Goal: Task Accomplishment & Management: Manage account settings

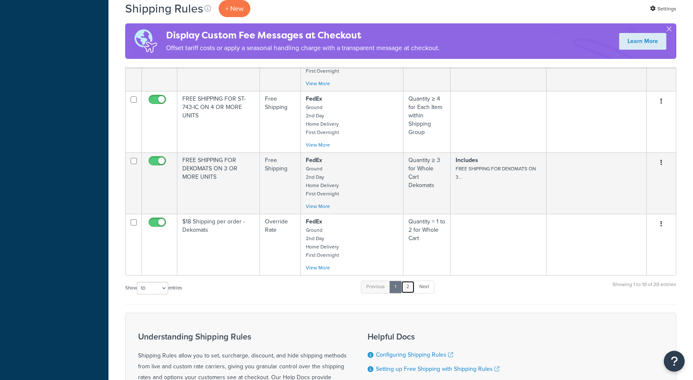
click at [411, 280] on link "2" at bounding box center [408, 286] width 14 height 13
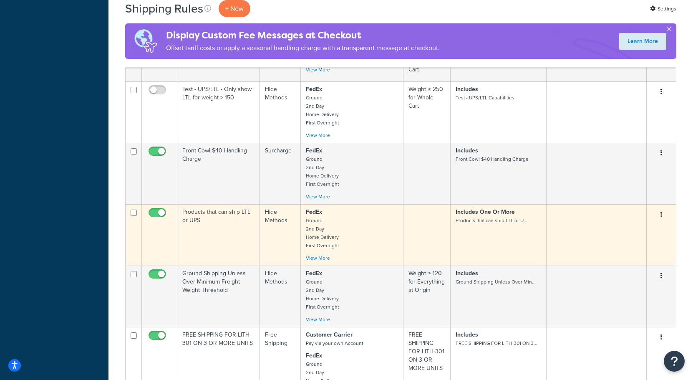
scroll to position [376, 0]
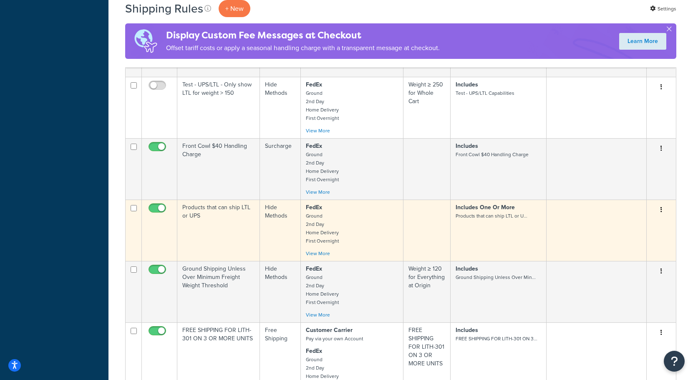
click at [214, 214] on td "Products that can ship LTL or UPS" at bounding box center [218, 229] width 83 height 61
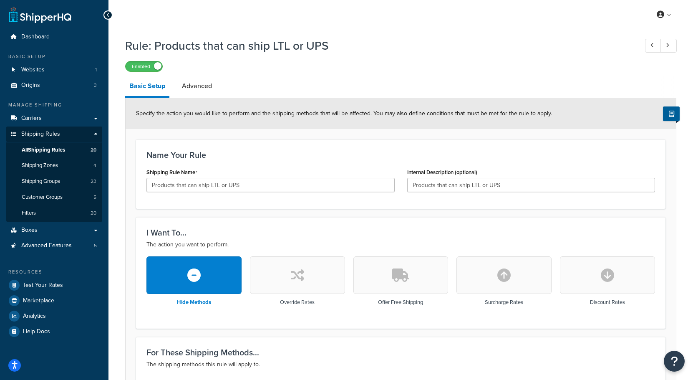
click at [202, 193] on div "Shipping Rule Name Products that can ship LTL or UPS" at bounding box center [270, 182] width 261 height 32
click at [202, 192] on input "Products that can ship LTL or UPS" at bounding box center [270, 185] width 248 height 14
